Goal: Information Seeking & Learning: Learn about a topic

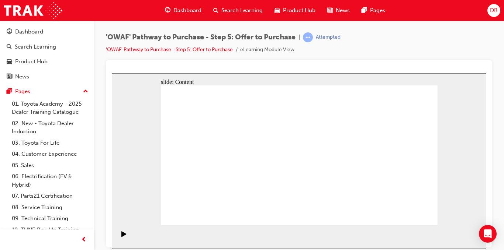
scroll to position [18, 0]
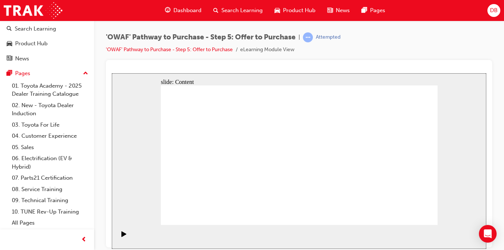
drag, startPoint x: 320, startPoint y: 108, endPoint x: 318, endPoint y: 139, distance: 31.8
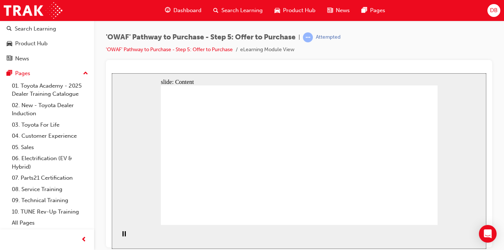
drag, startPoint x: 226, startPoint y: 168, endPoint x: 231, endPoint y: 168, distance: 5.9
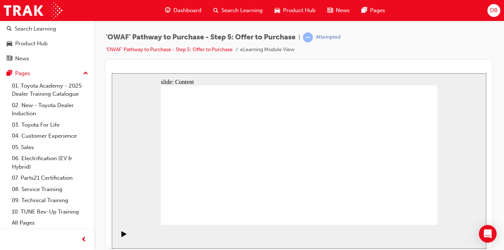
drag, startPoint x: 332, startPoint y: 160, endPoint x: 338, endPoint y: 154, distance: 8.4
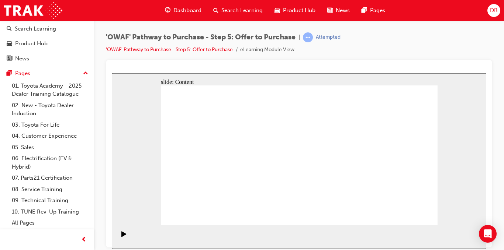
click at [415, 226] on section "Playback Speed 2 1.75 1.5 1.25" at bounding box center [299, 237] width 374 height 24
